Goal: Task Accomplishment & Management: Use online tool/utility

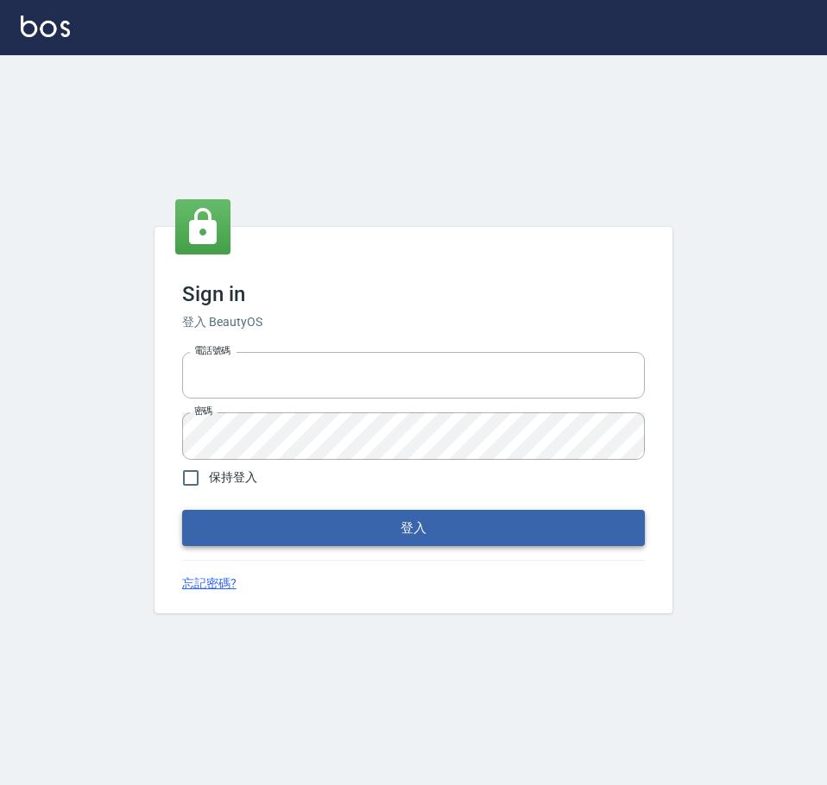
type input "0976570099"
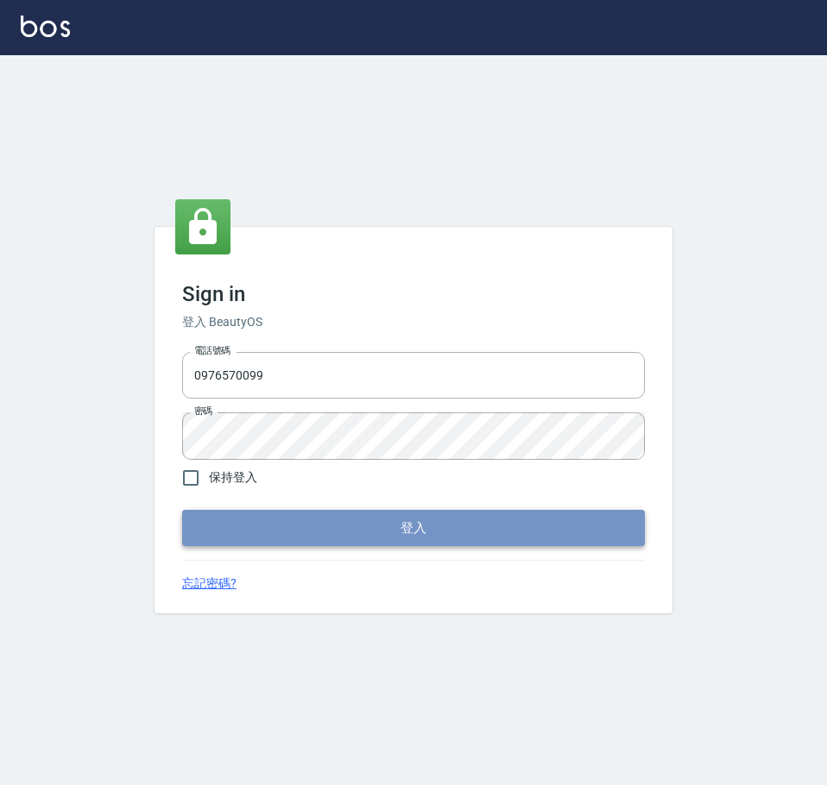
click at [340, 526] on button "登入" at bounding box center [413, 528] width 463 height 36
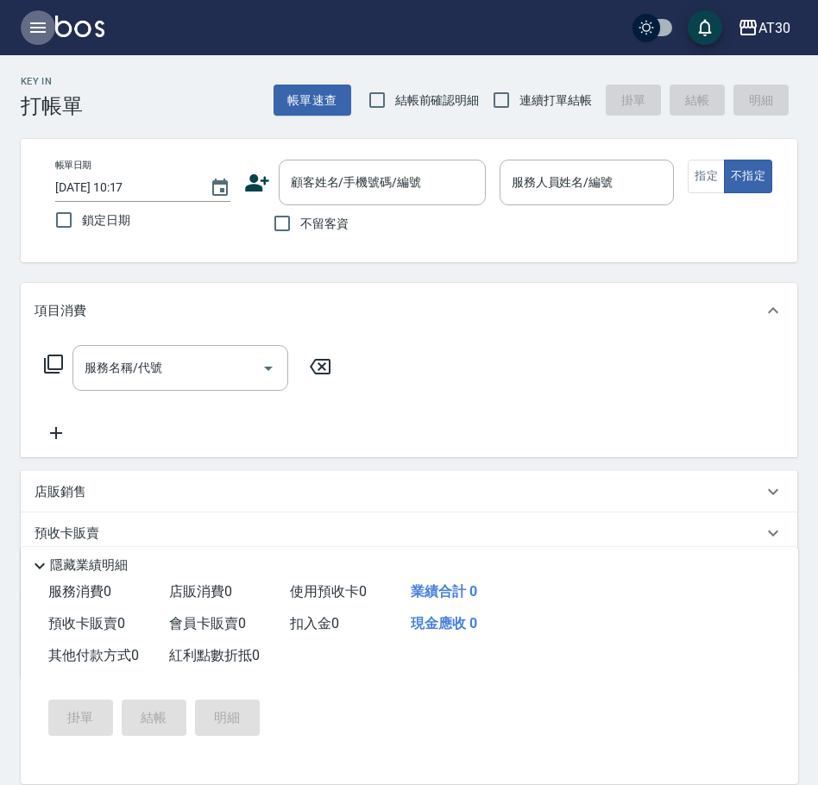
click at [28, 33] on icon "button" at bounding box center [38, 27] width 21 height 21
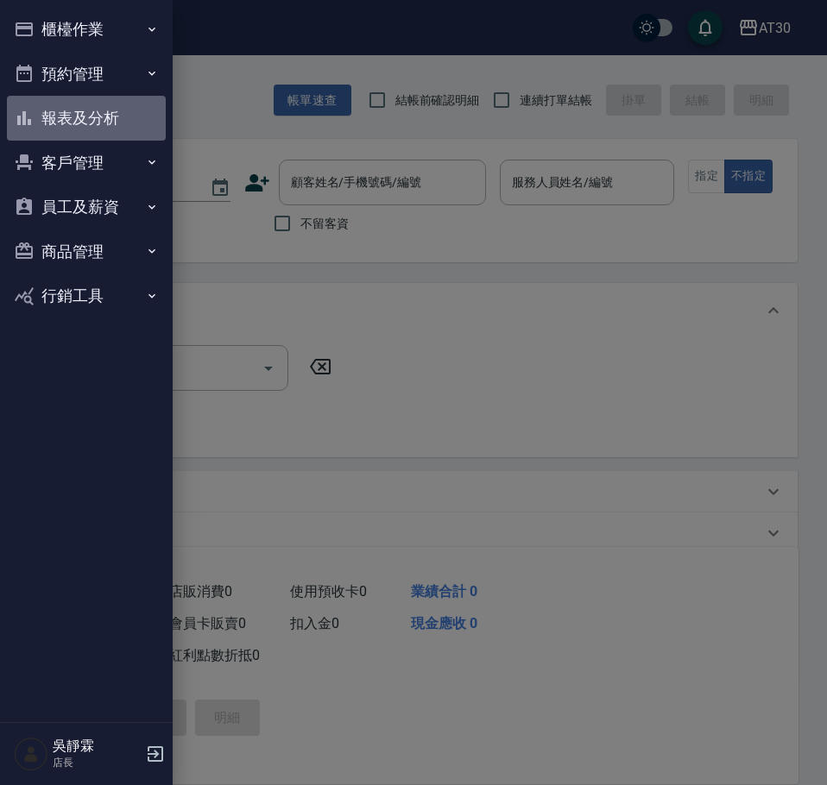
click at [103, 117] on button "報表及分析" at bounding box center [86, 118] width 159 height 45
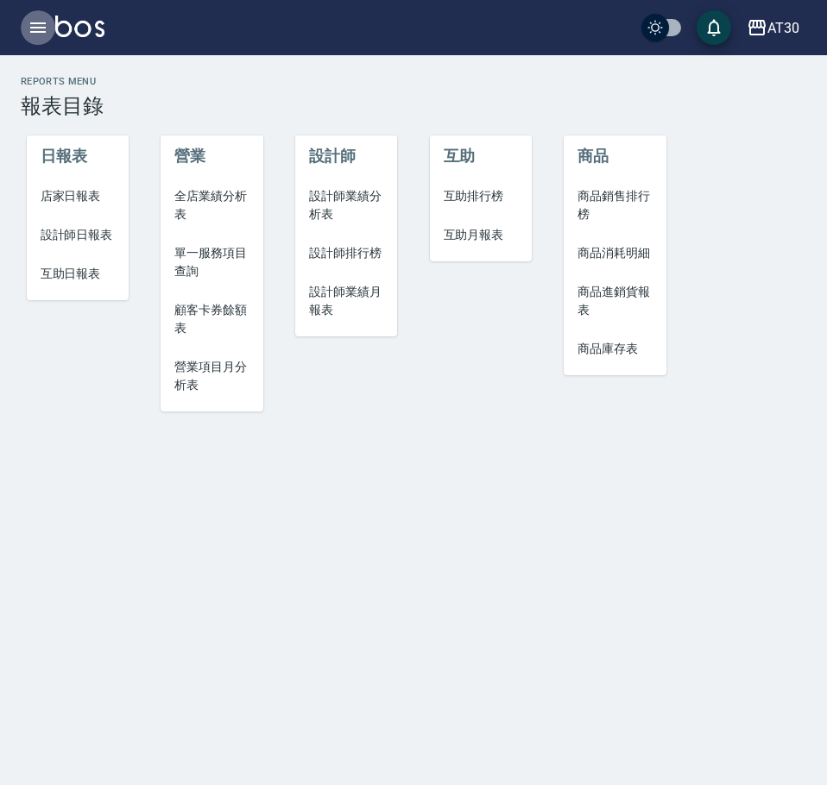
click at [34, 38] on button "button" at bounding box center [38, 27] width 35 height 35
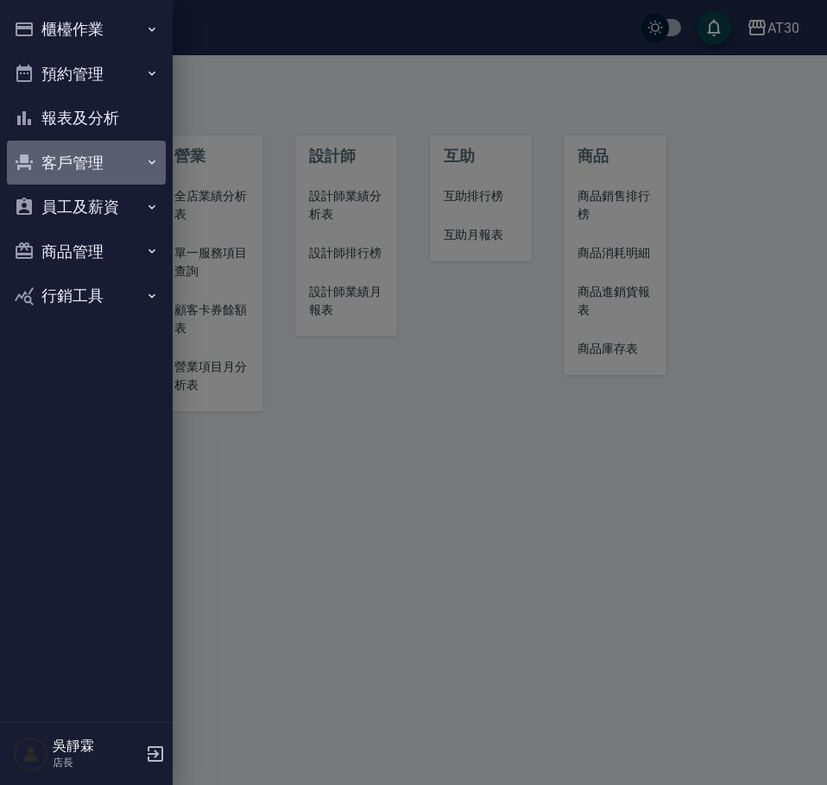
click at [106, 150] on button "客戶管理" at bounding box center [86, 163] width 159 height 45
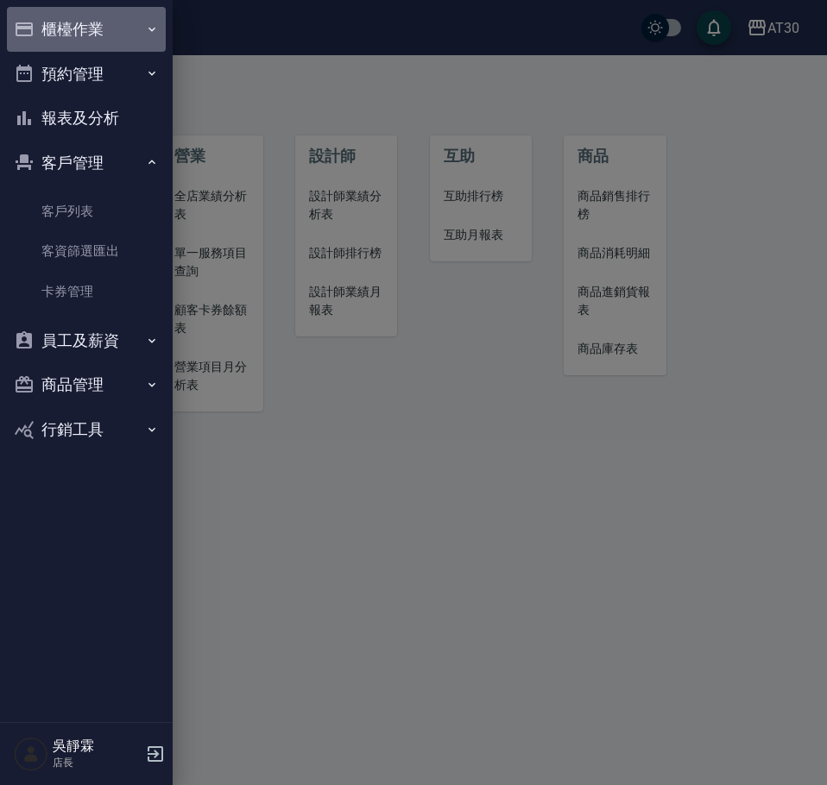
click at [77, 20] on button "櫃檯作業" at bounding box center [86, 29] width 159 height 45
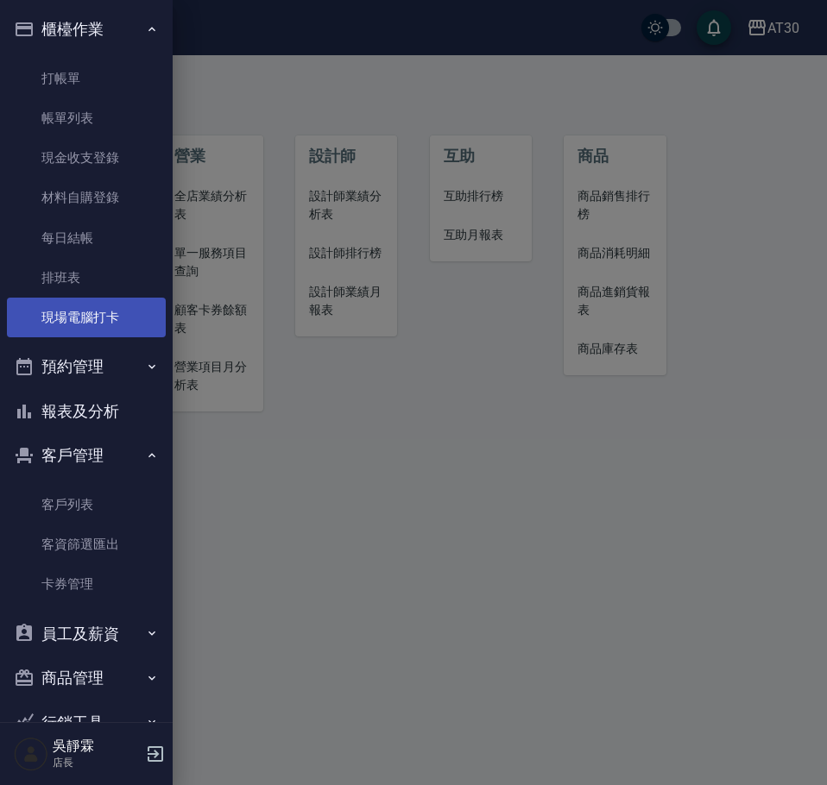
click at [84, 325] on link "現場電腦打卡" at bounding box center [86, 318] width 159 height 40
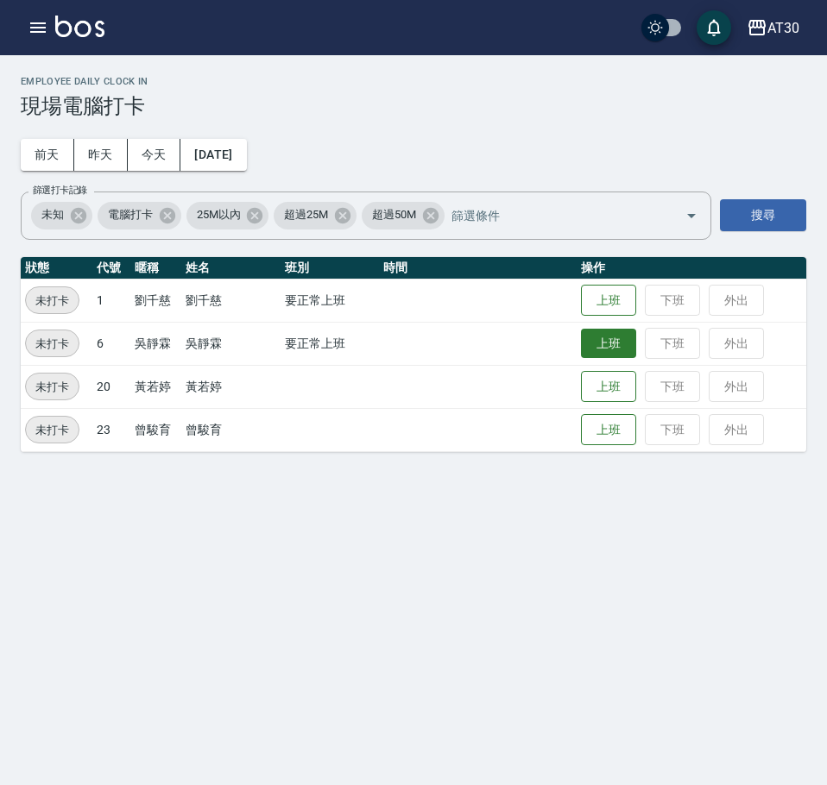
click at [604, 343] on button "上班" at bounding box center [608, 344] width 55 height 30
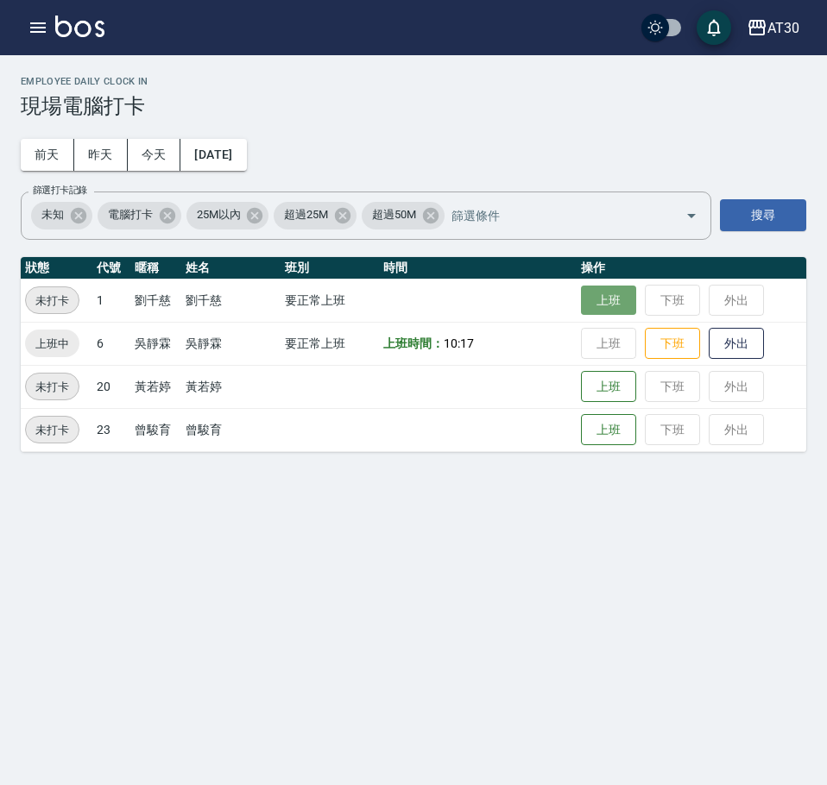
click at [599, 298] on button "上班" at bounding box center [608, 301] width 55 height 30
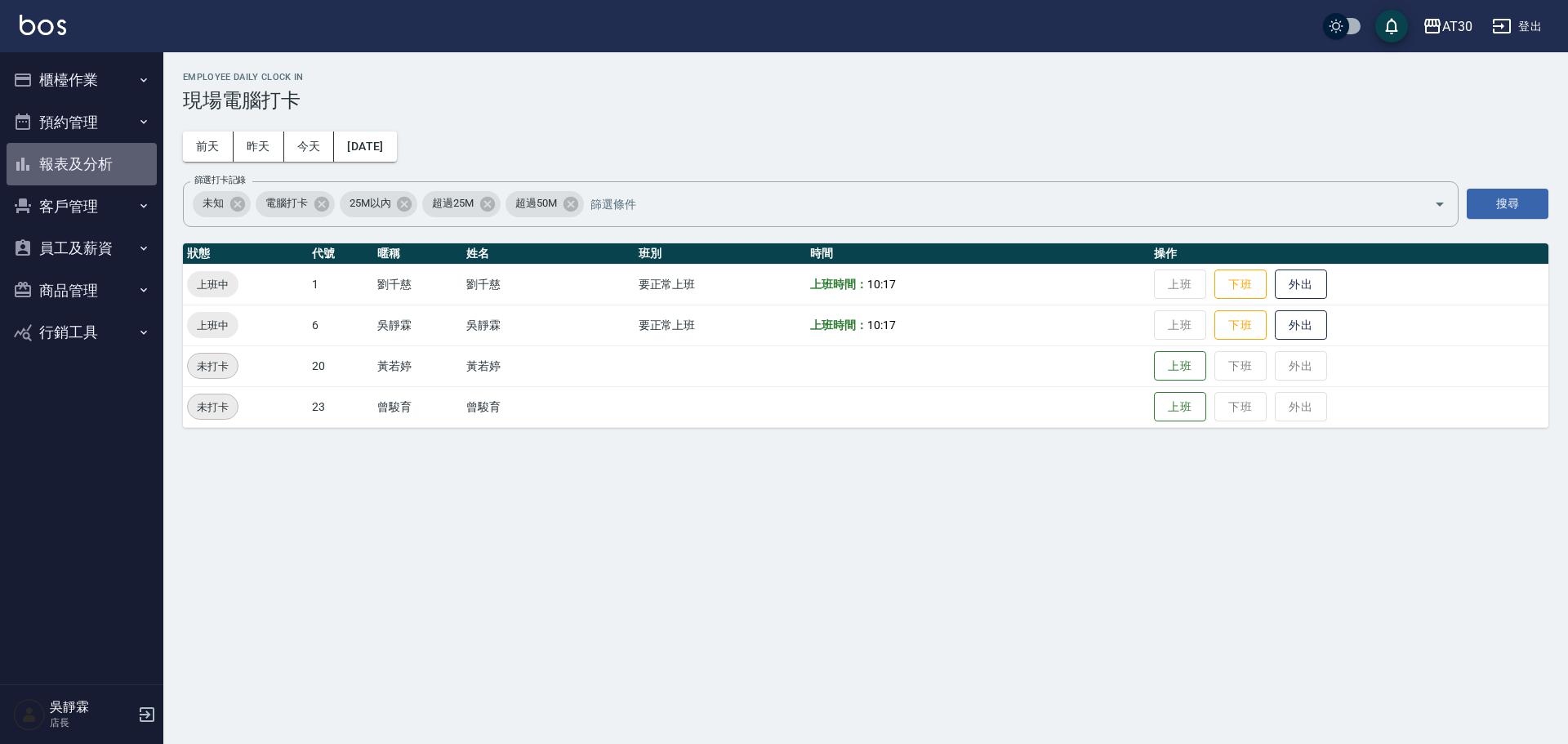
click at [89, 157] on button "報表及分析" at bounding box center [81, 164] width 150 height 43
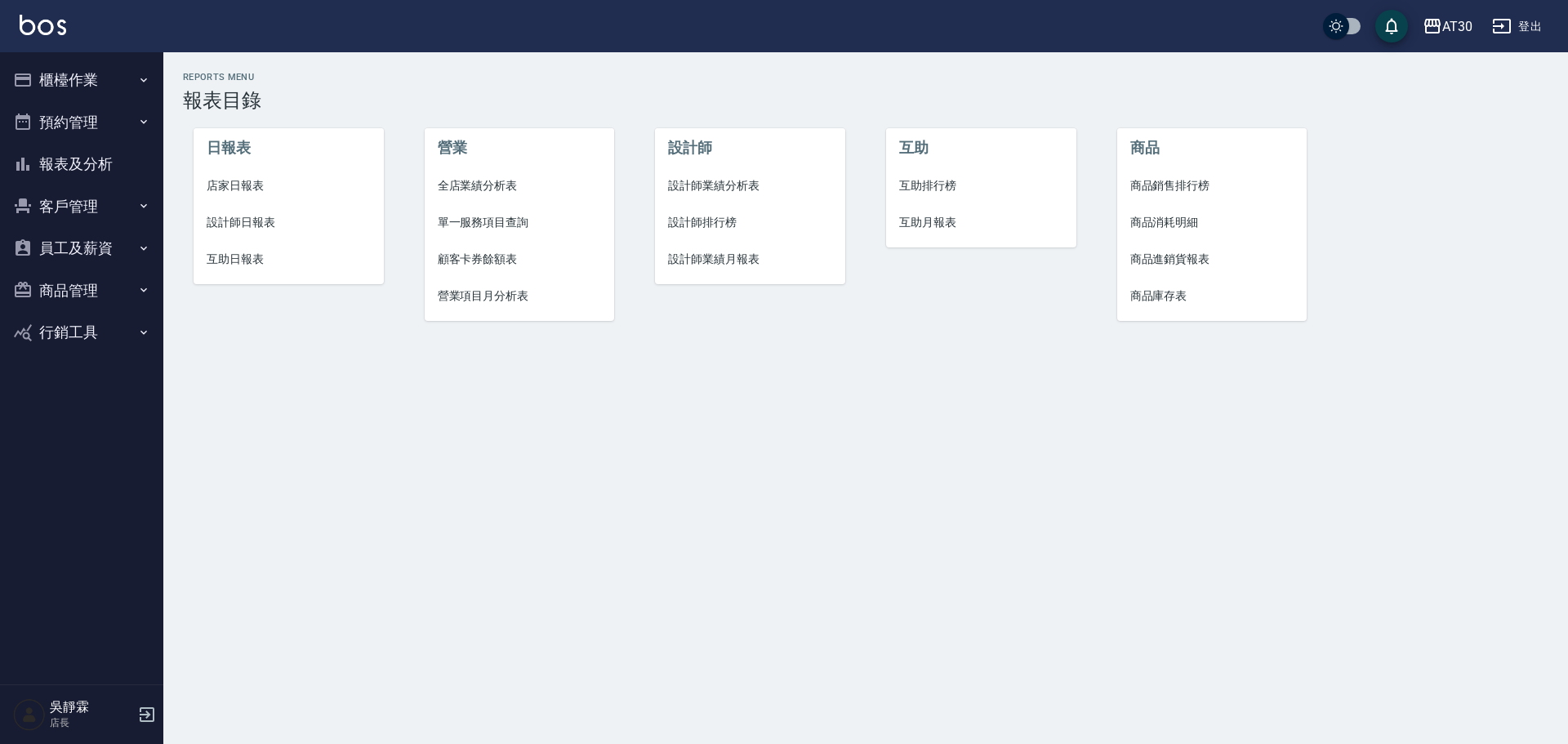
click at [730, 219] on span "設計師排行榜" at bounding box center [749, 222] width 164 height 17
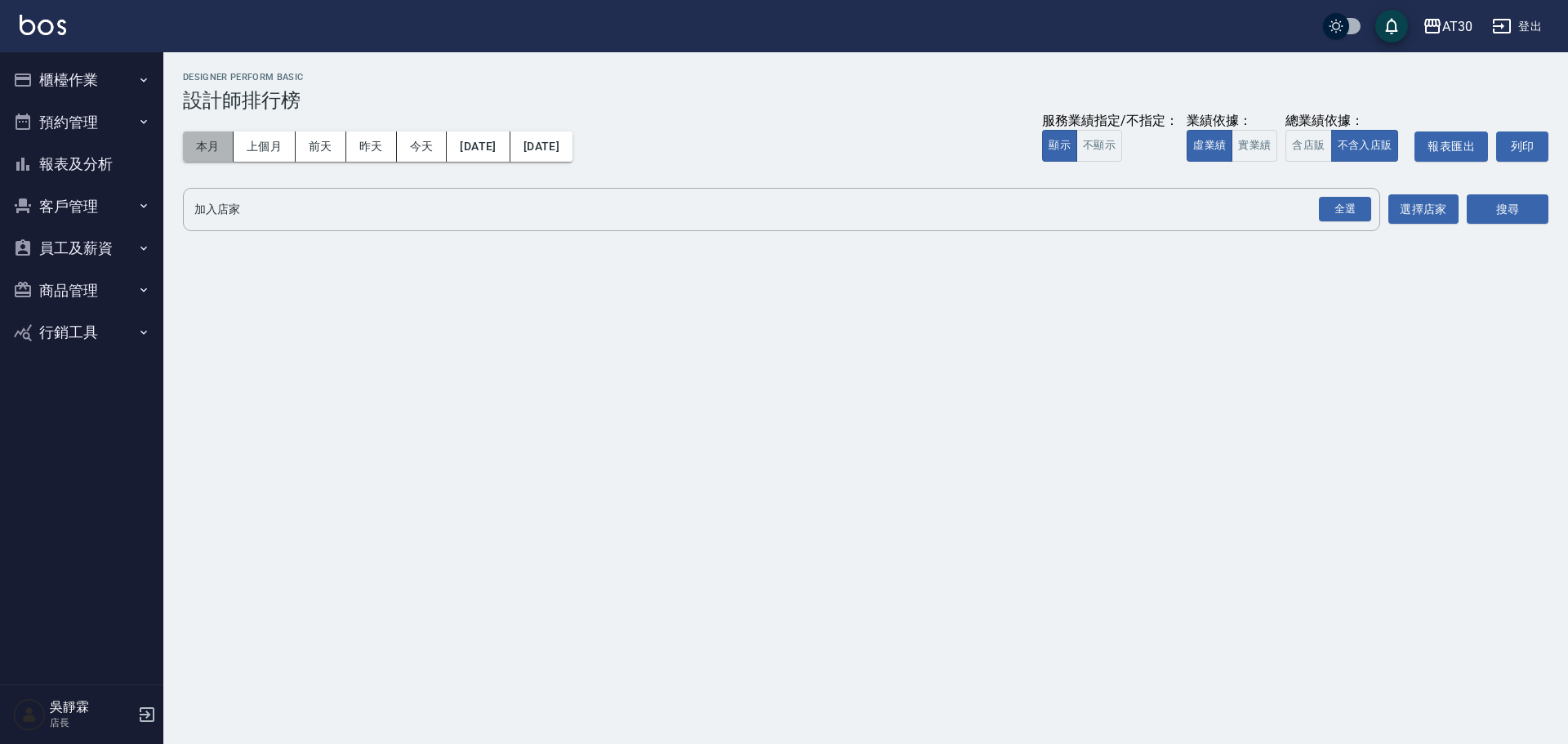
click at [204, 149] on button "本月" at bounding box center [208, 147] width 51 height 30
click at [782, 206] on div "全選" at bounding box center [1345, 209] width 52 height 26
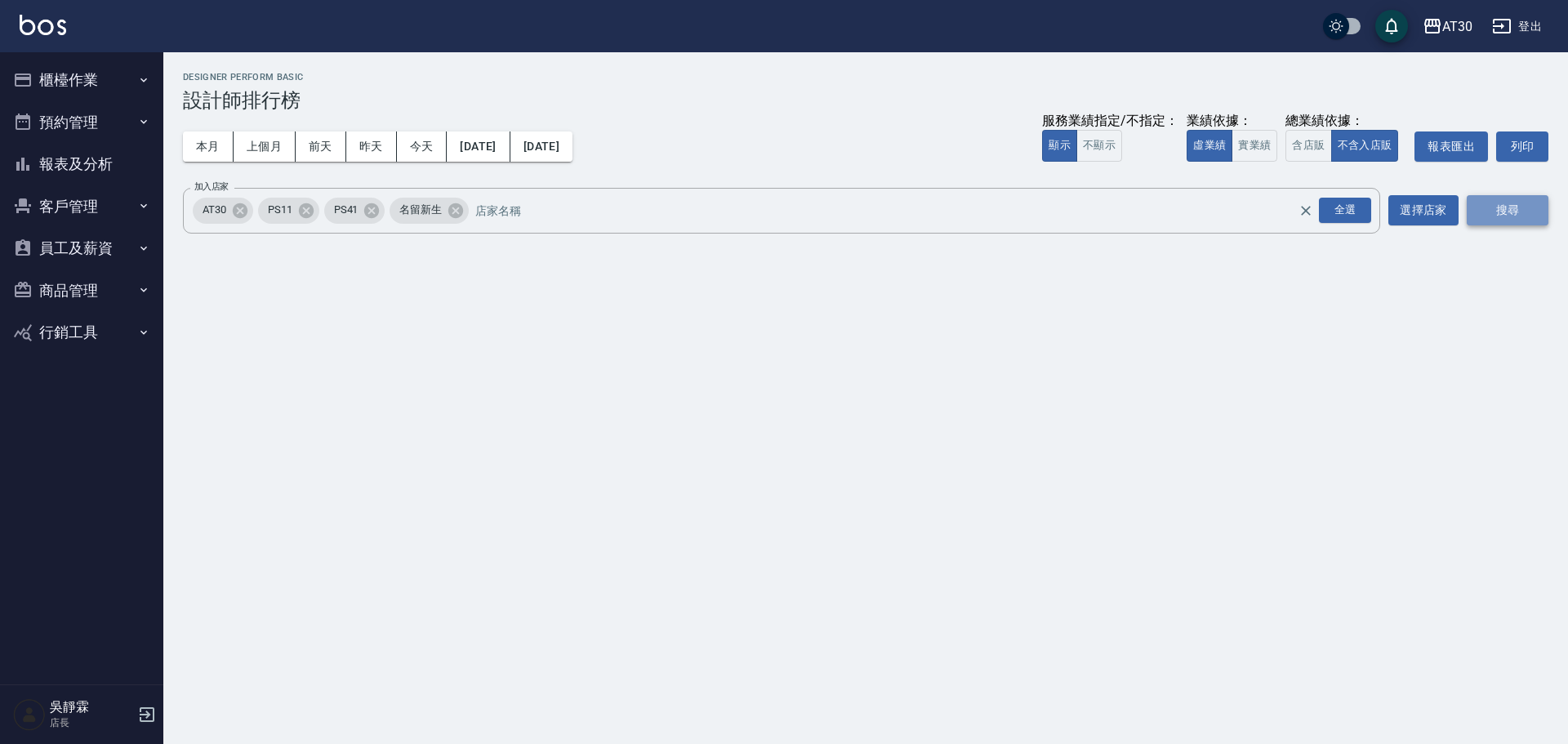
click at [782, 204] on button "搜尋" at bounding box center [1507, 210] width 81 height 30
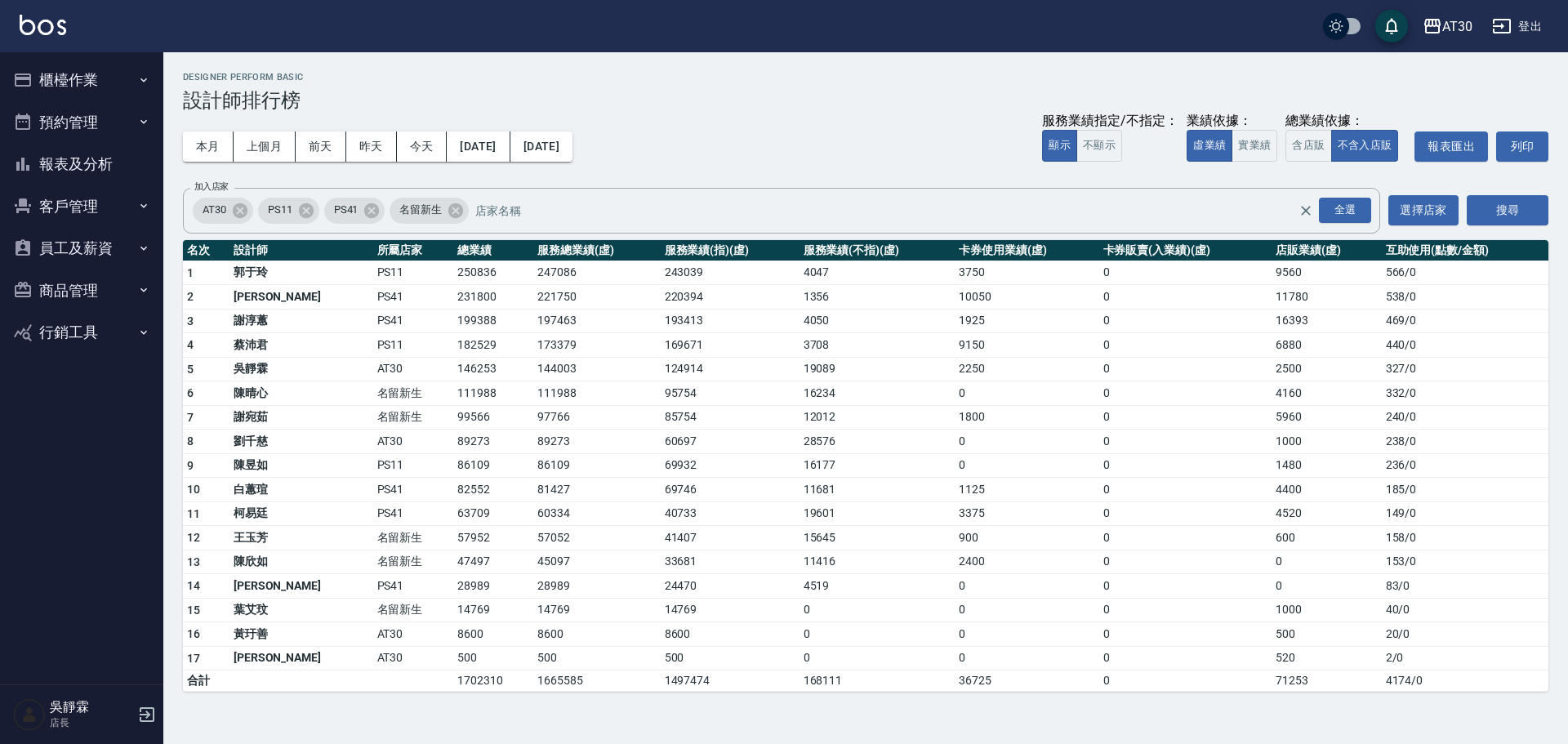
click at [50, 77] on button "櫃檯作業" at bounding box center [81, 80] width 150 height 43
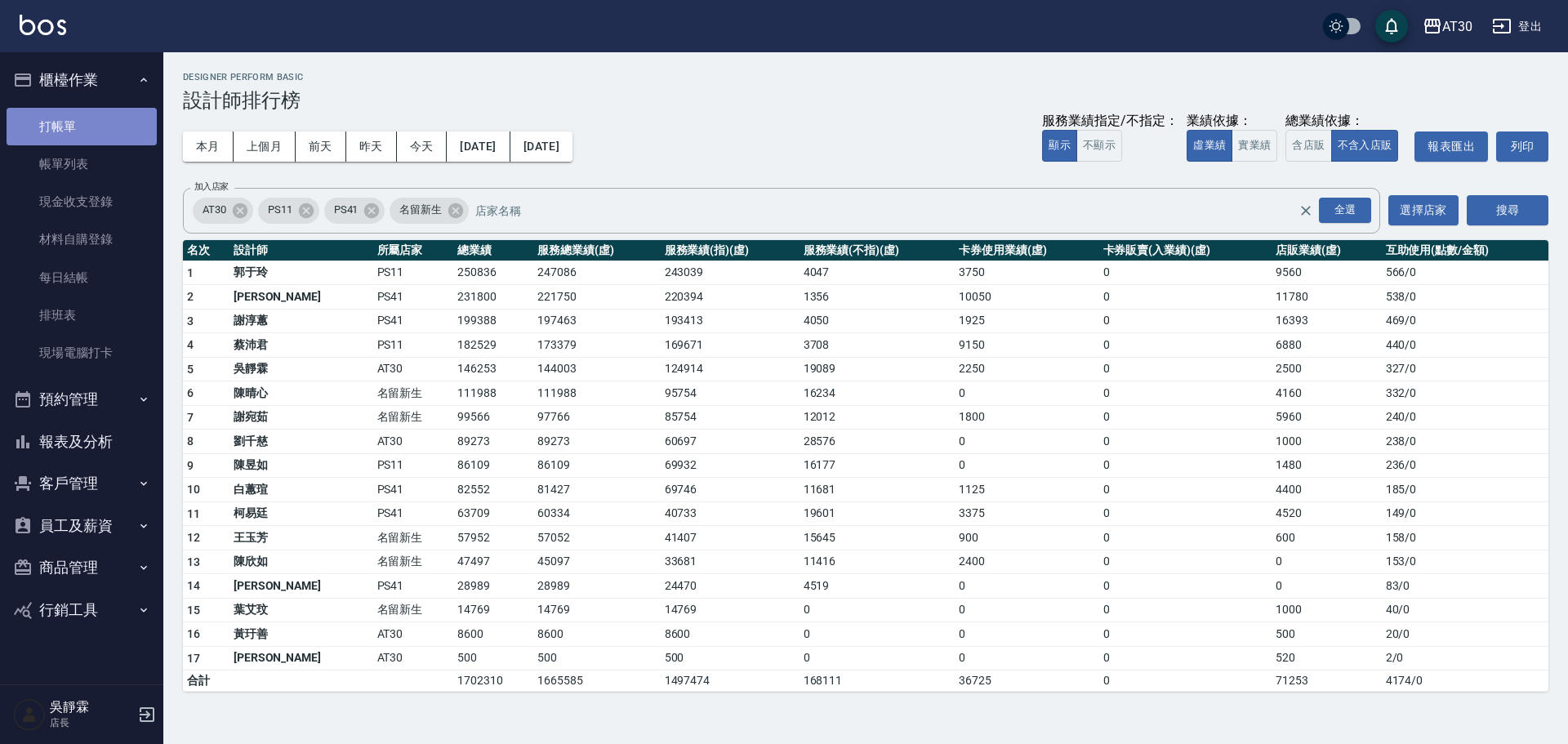
click at [71, 123] on link "打帳單" at bounding box center [81, 127] width 150 height 38
